Goal: Transaction & Acquisition: Purchase product/service

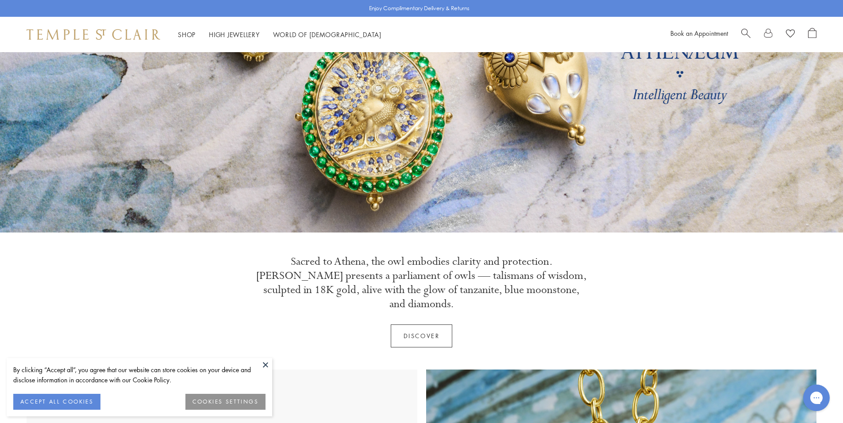
scroll to position [133, 0]
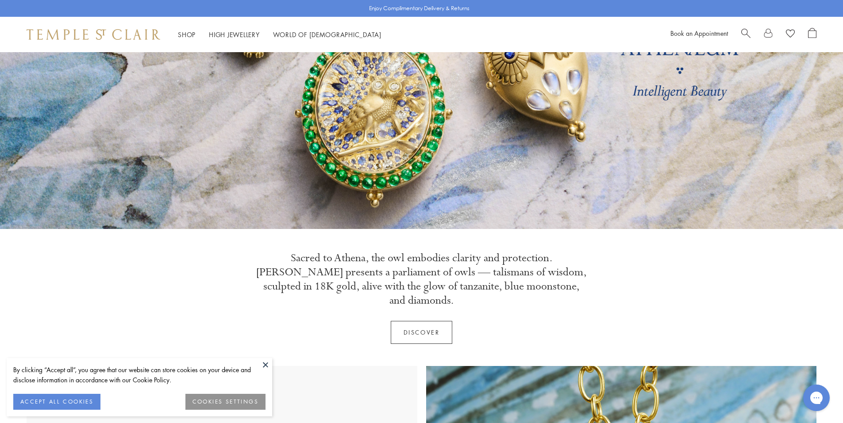
click at [263, 365] on button at bounding box center [265, 364] width 13 height 13
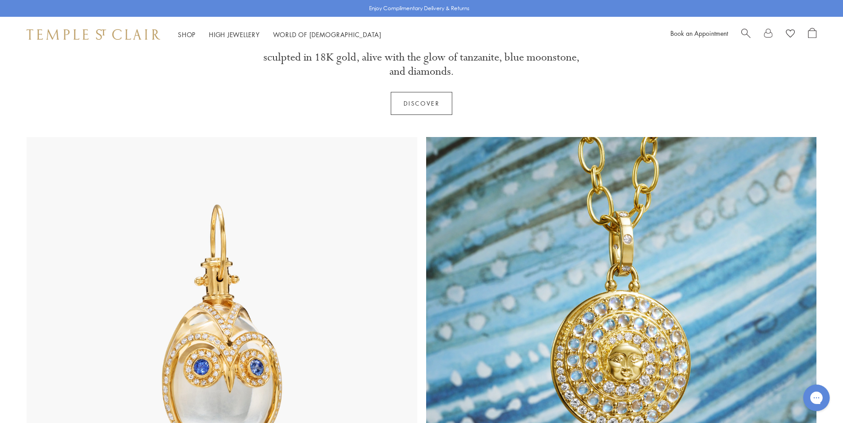
scroll to position [487, 0]
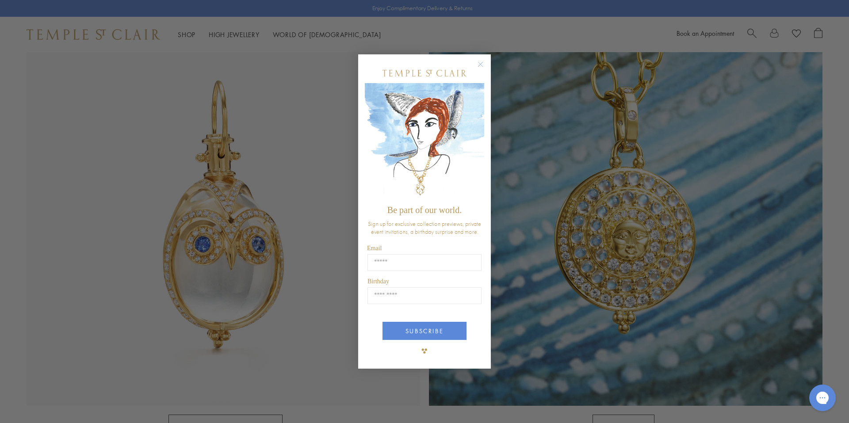
click at [480, 62] on circle "Close dialog" at bounding box center [481, 64] width 11 height 11
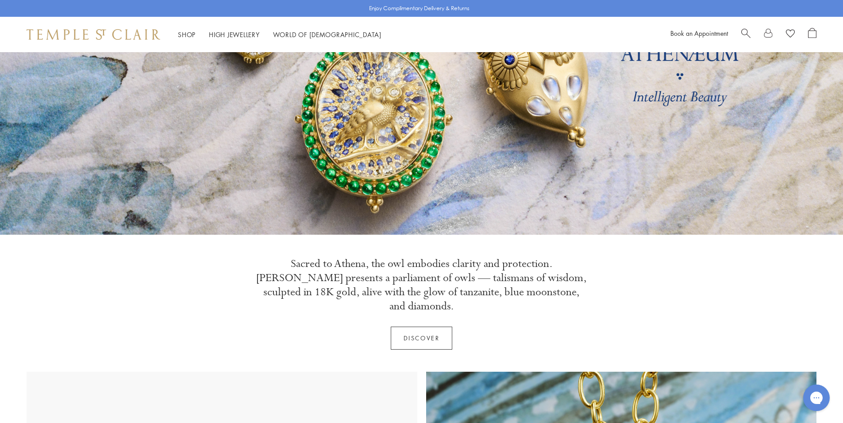
scroll to position [0, 0]
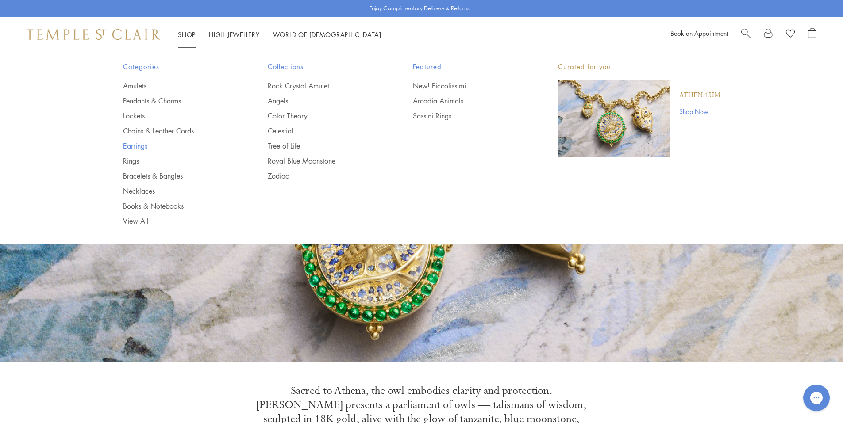
click at [138, 144] on link "Earrings" at bounding box center [178, 146] width 110 height 10
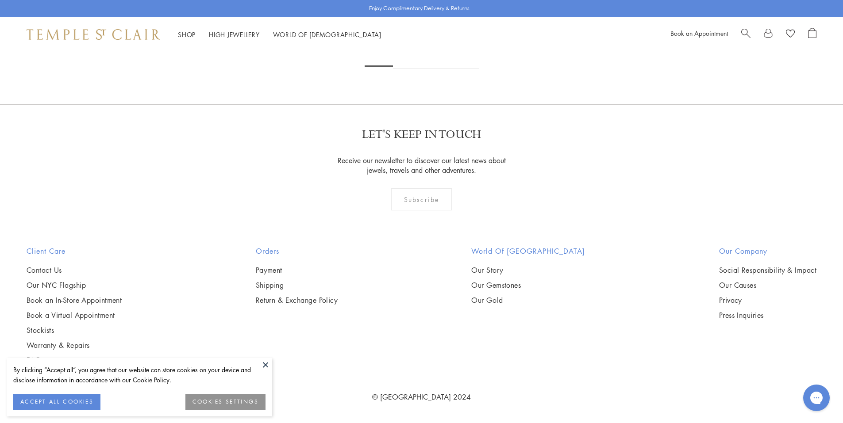
scroll to position [5530, 0]
click at [409, 69] on link "2" at bounding box center [407, 56] width 29 height 24
click at [450, 69] on link "3" at bounding box center [450, 56] width 29 height 24
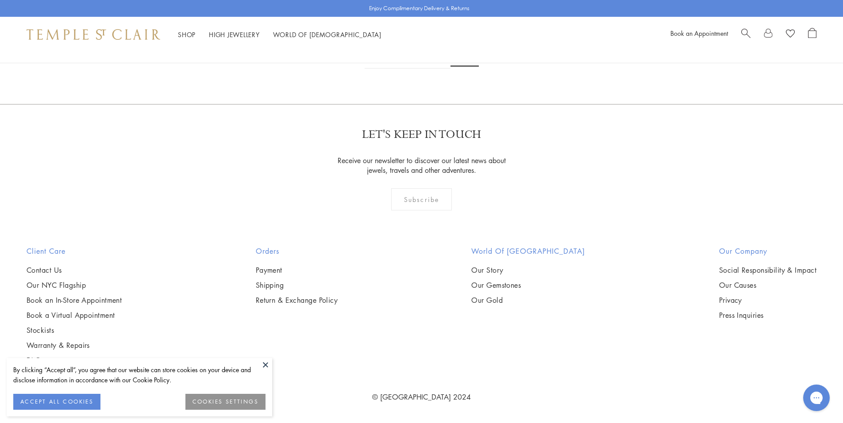
click at [407, 69] on link "1" at bounding box center [406, 56] width 29 height 24
click at [0, 0] on img at bounding box center [0, 0] width 0 height 0
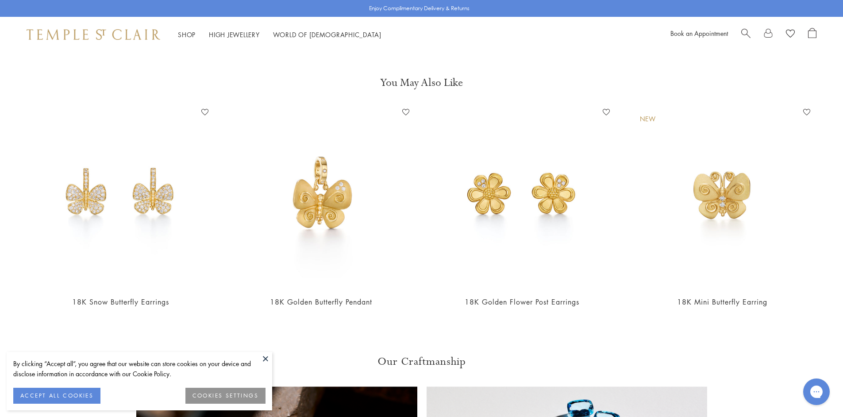
scroll to position [1416, 0]
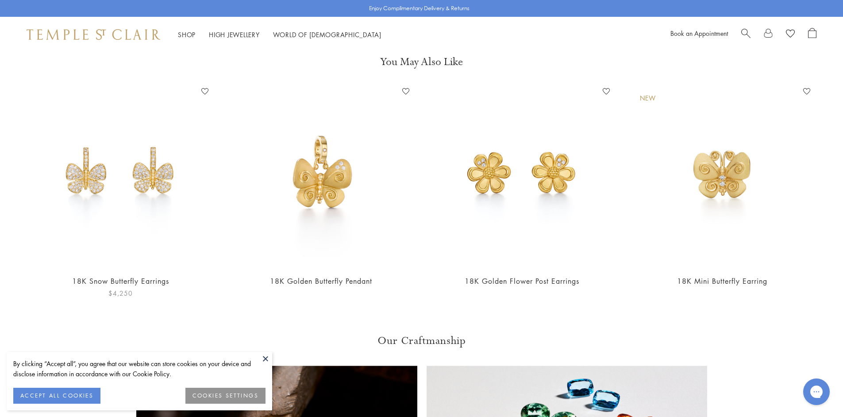
click at [130, 184] on img at bounding box center [120, 176] width 183 height 183
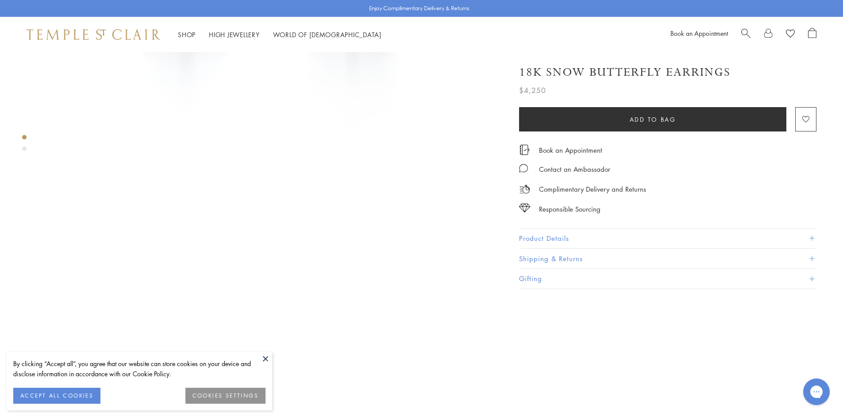
scroll to position [310, 0]
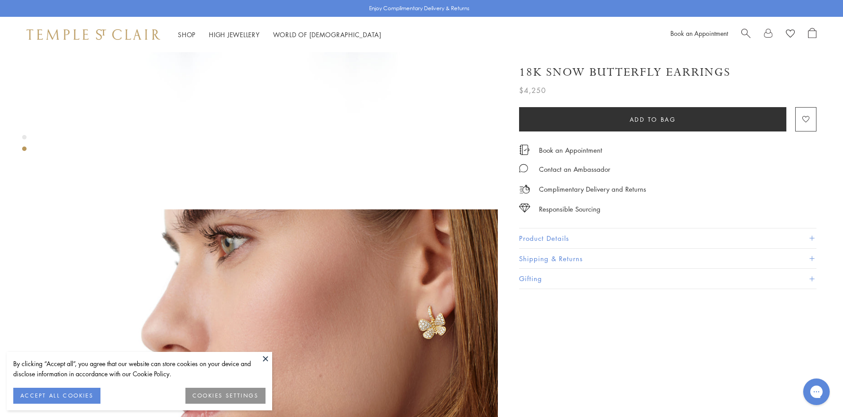
click at [266, 360] on button at bounding box center [265, 358] width 13 height 13
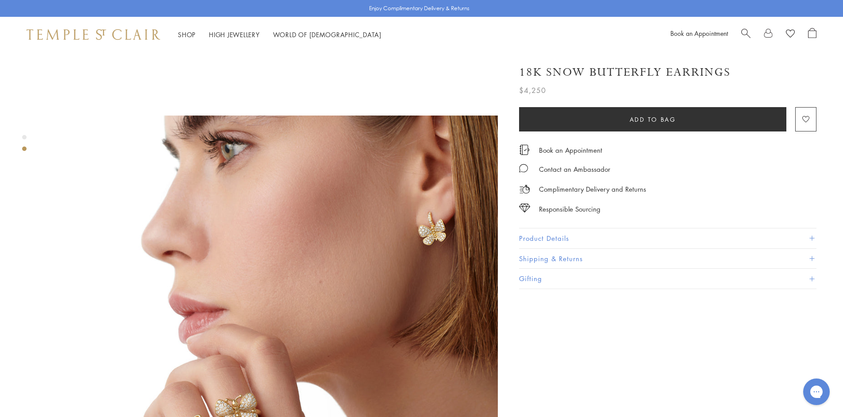
scroll to position [398, 0]
